Goal: Navigation & Orientation: Find specific page/section

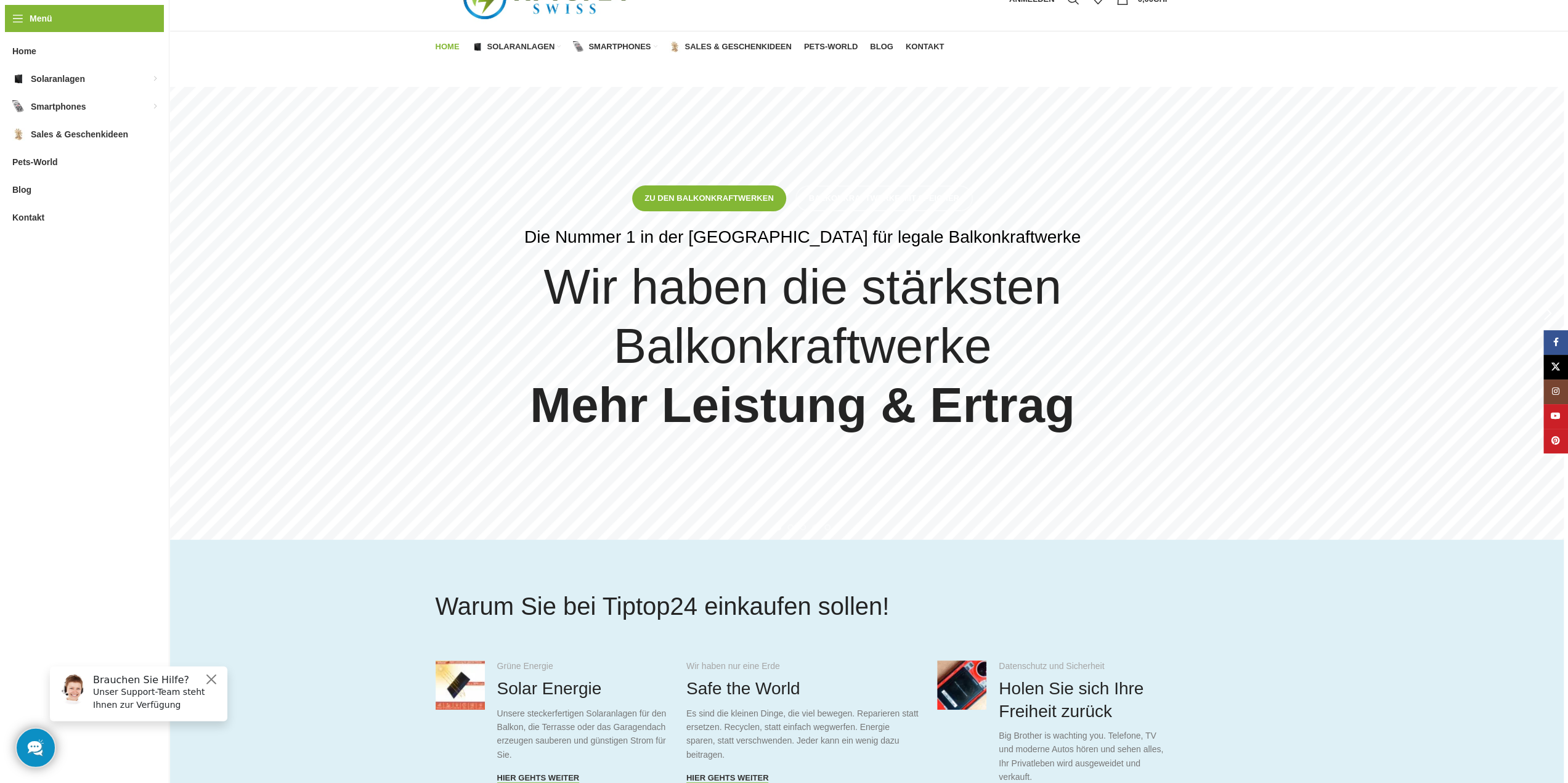
scroll to position [61, 0]
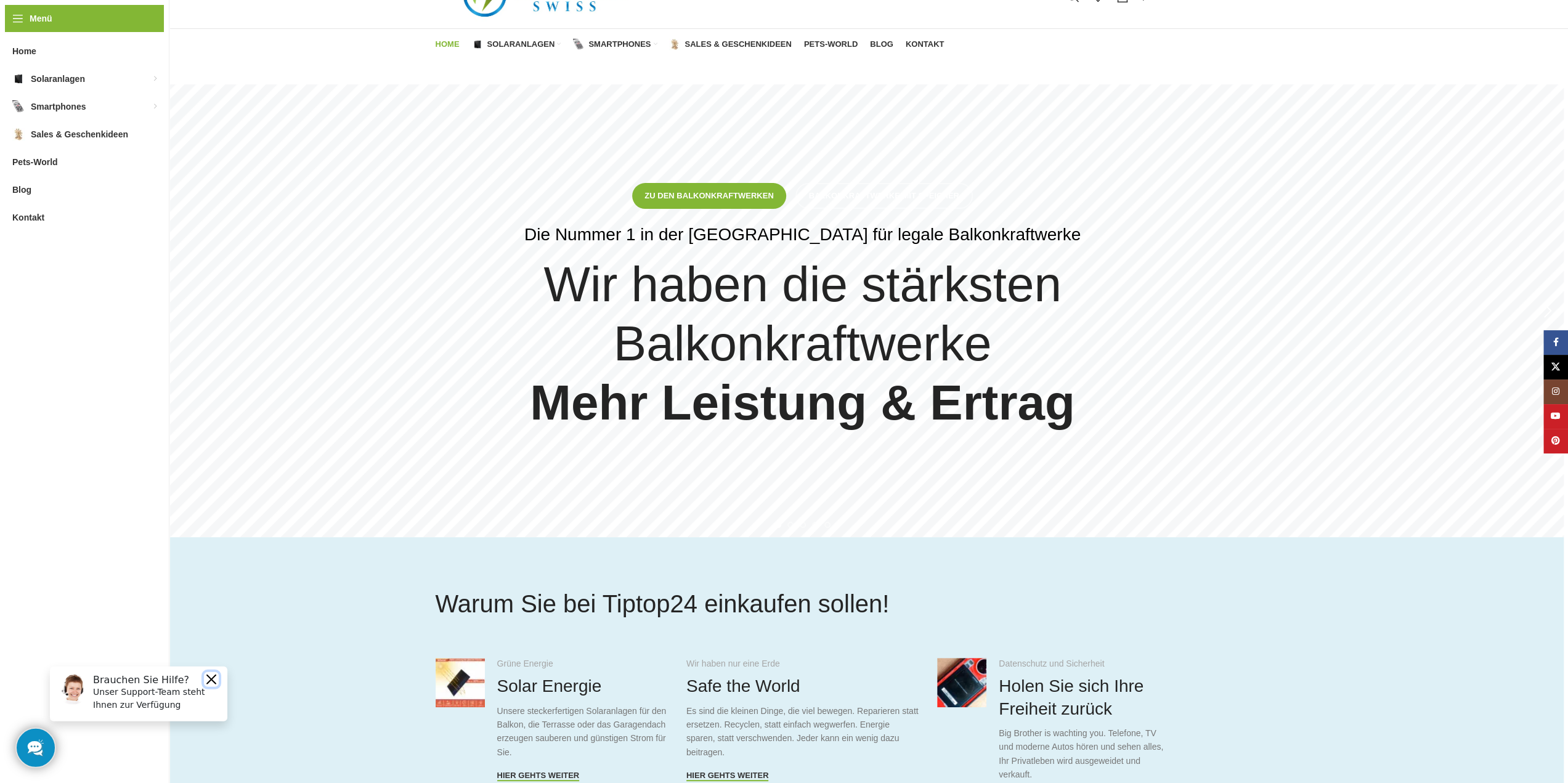
click at [208, 678] on button "Close" at bounding box center [211, 679] width 15 height 15
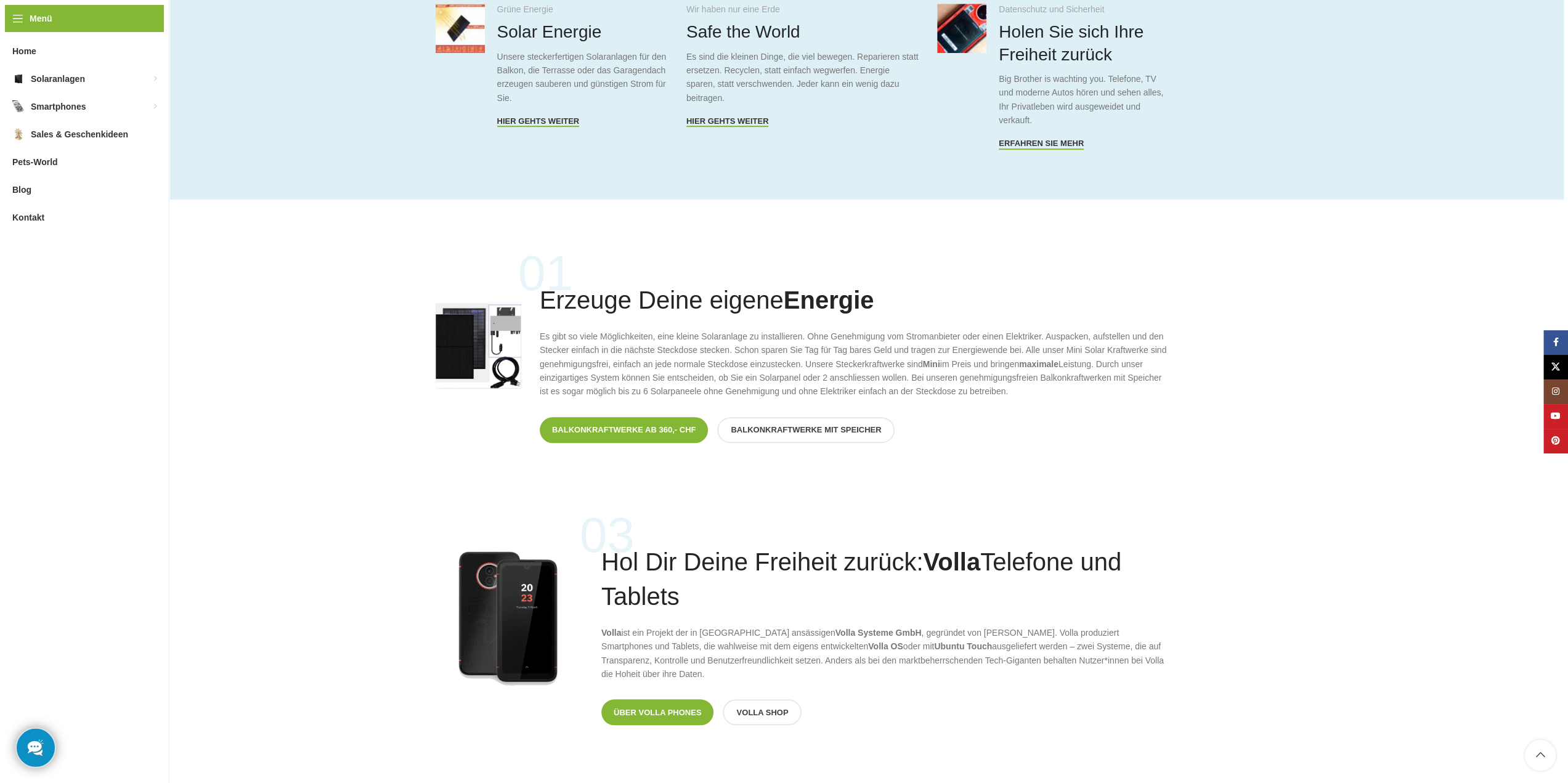
scroll to position [739, 0]
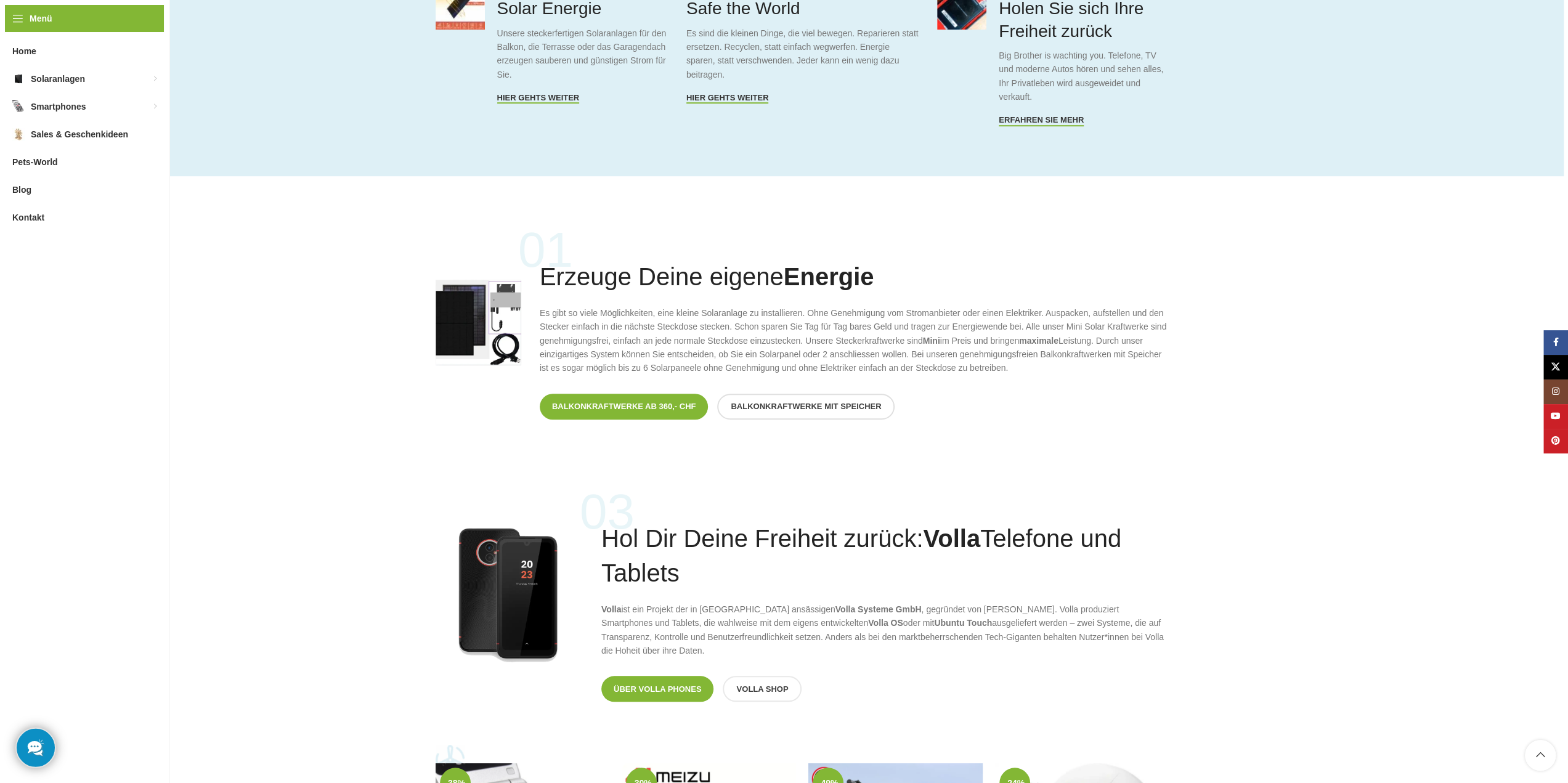
click at [835, 398] on link "Balkonkraftwerke mit Speicher" at bounding box center [806, 406] width 177 height 26
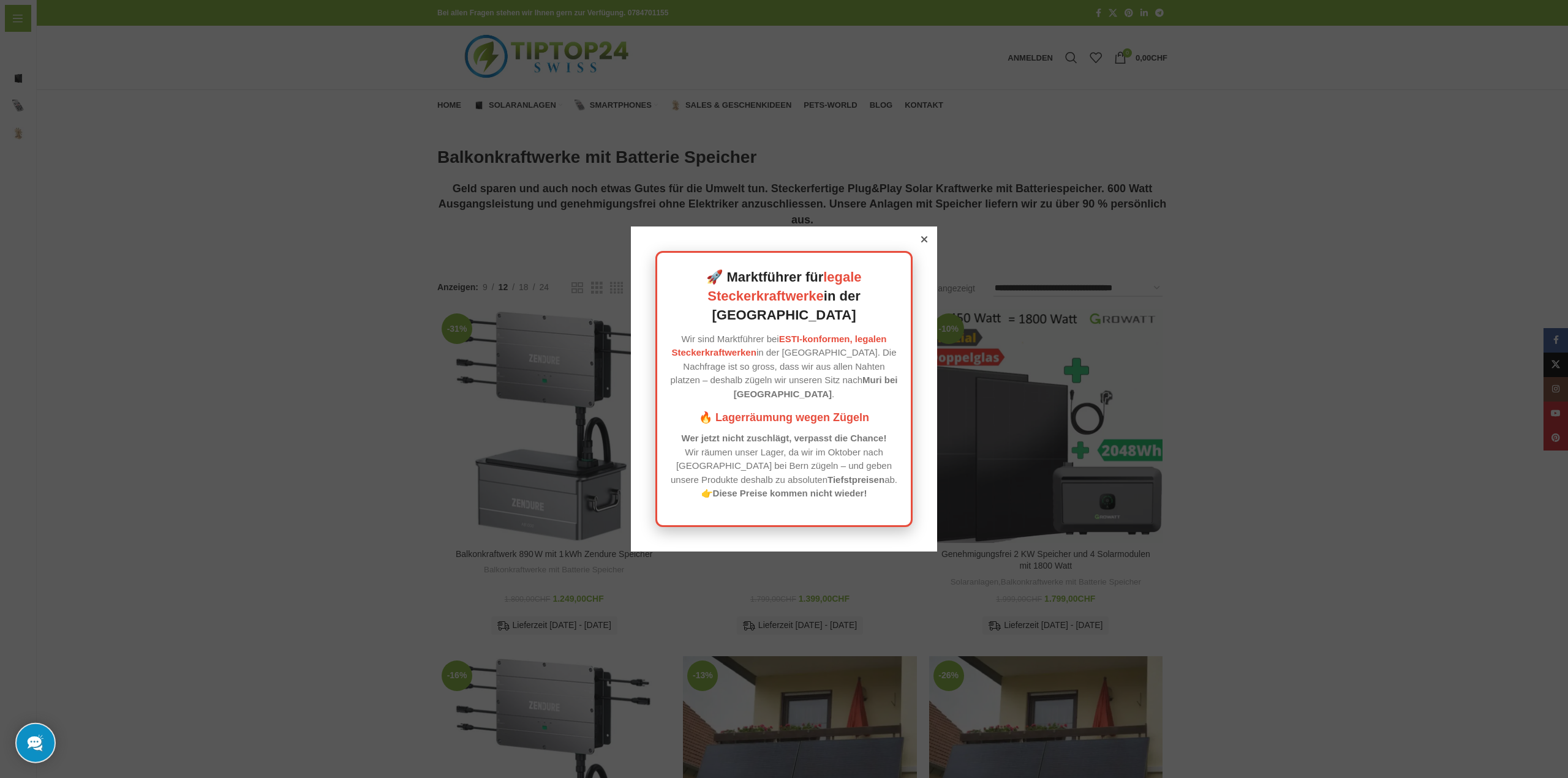
click at [922, 242] on icon at bounding box center [923, 239] width 6 height 6
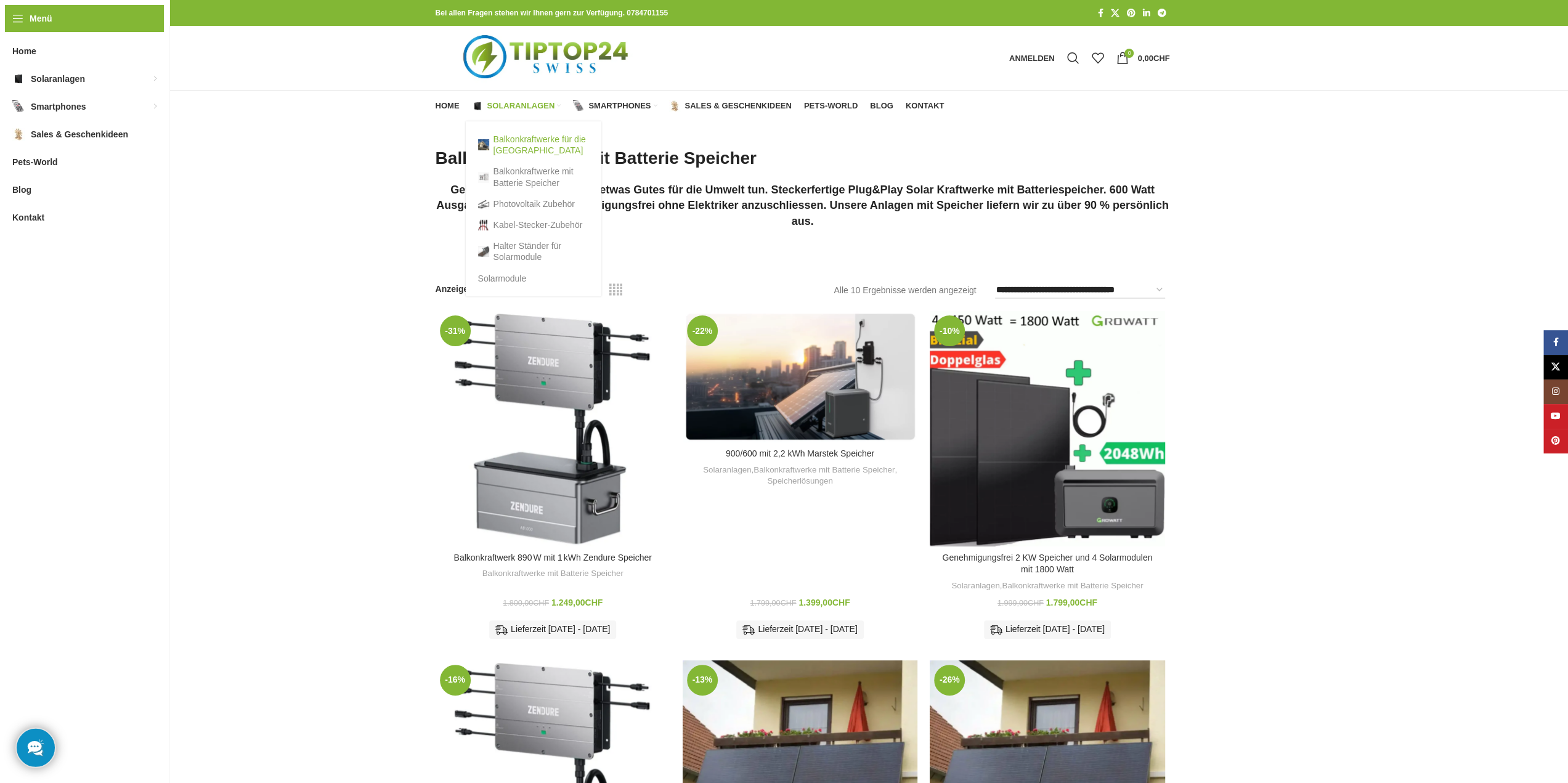
click at [515, 143] on link "Balkonkraftwerke für die [GEOGRAPHIC_DATA]" at bounding box center [533, 144] width 111 height 32
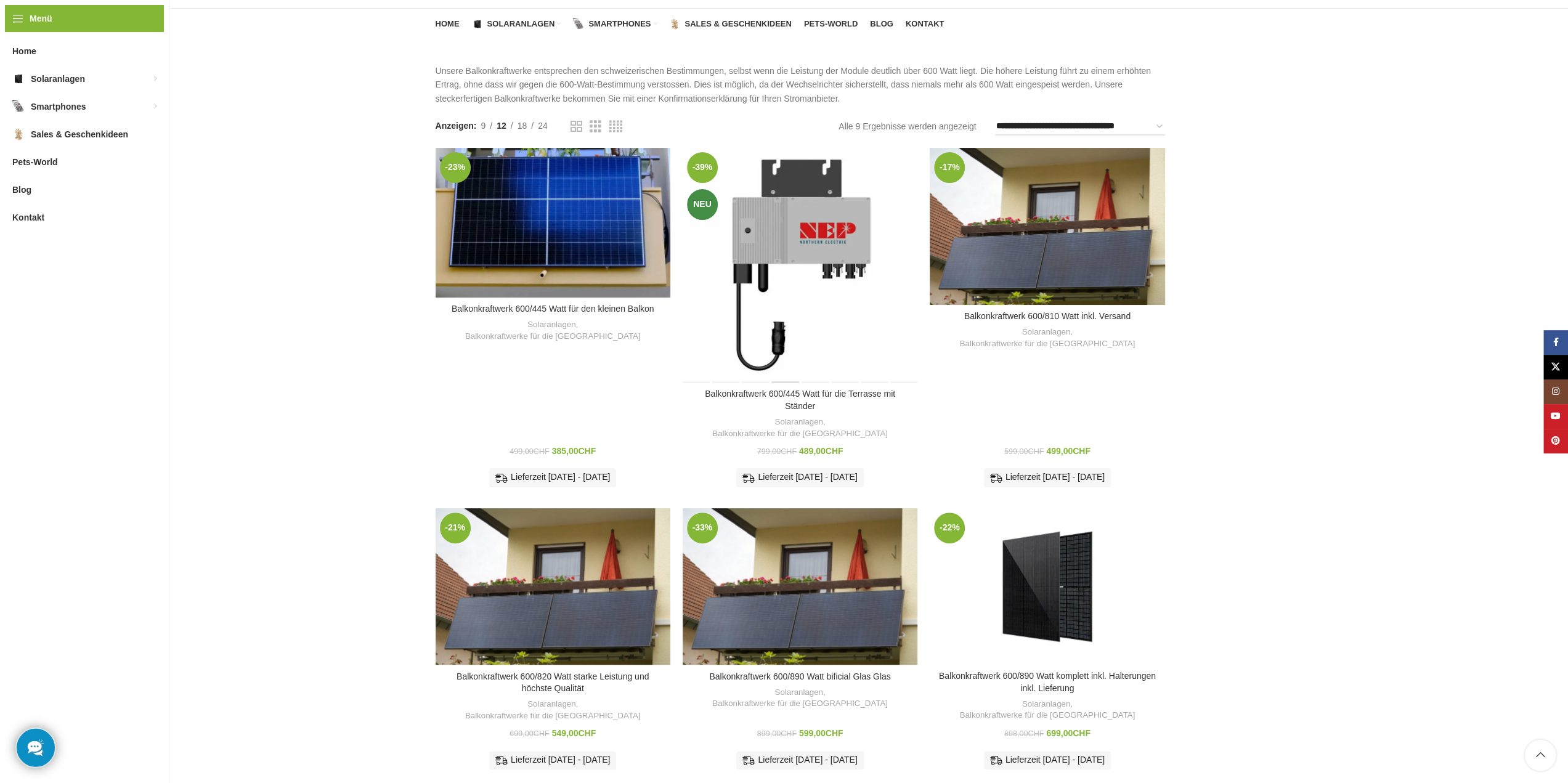
scroll to position [123, 0]
